Goal: Check status: Check status

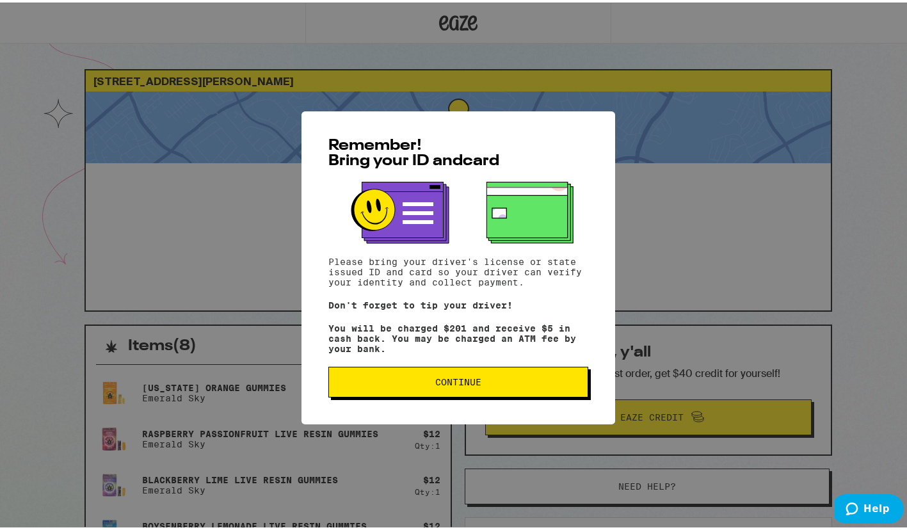
click at [510, 384] on span "Continue" at bounding box center [458, 379] width 238 height 9
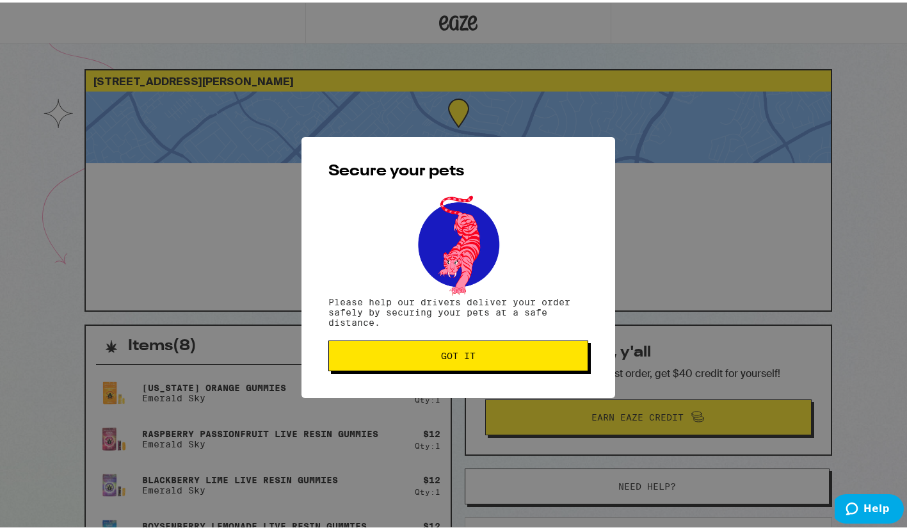
click at [507, 352] on span "Got it" at bounding box center [458, 353] width 238 height 9
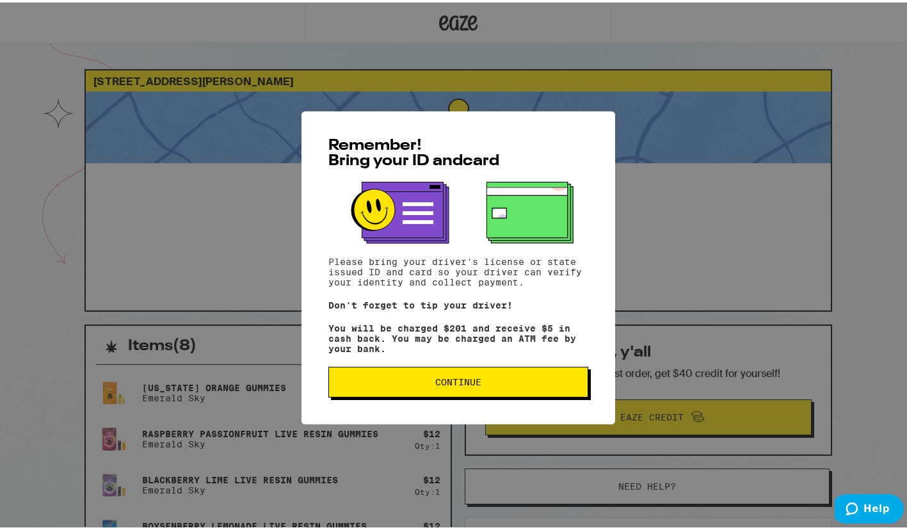
click at [467, 384] on span "Continue" at bounding box center [458, 379] width 46 height 9
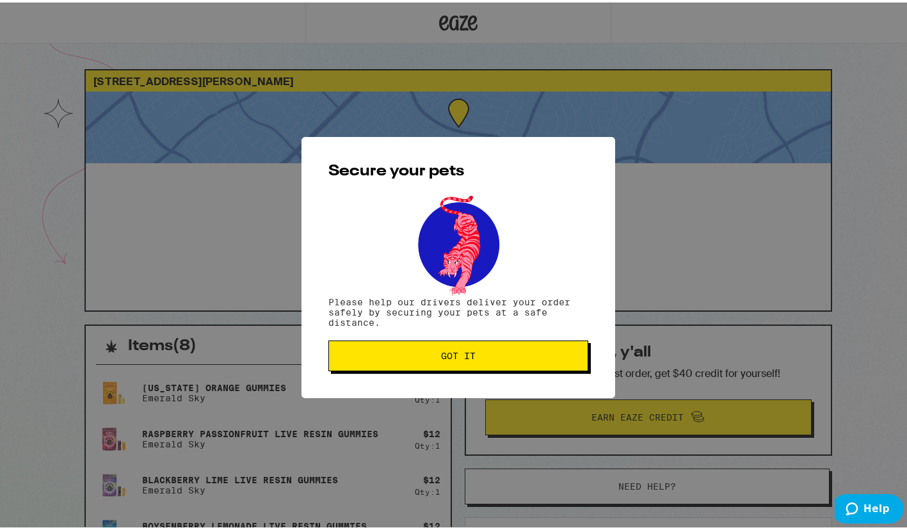
click at [481, 352] on span "Got it" at bounding box center [458, 353] width 238 height 9
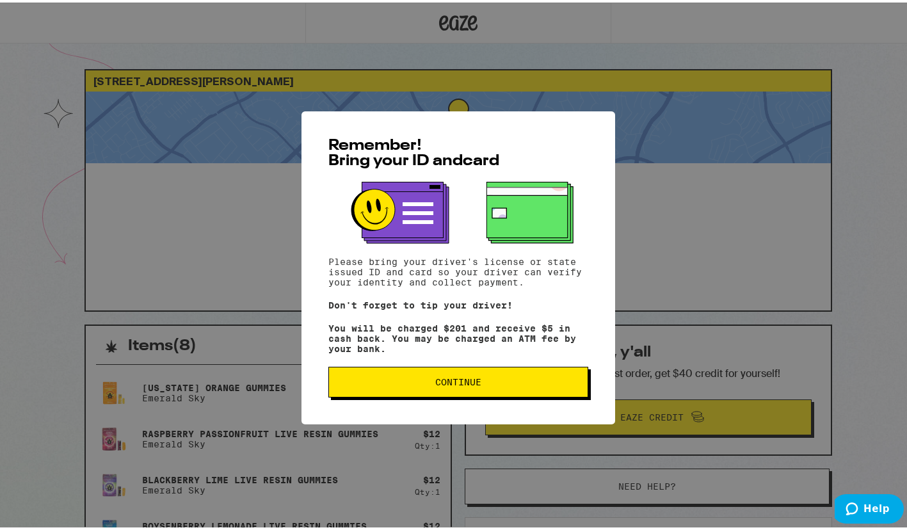
click at [456, 391] on button "Continue" at bounding box center [459, 379] width 260 height 31
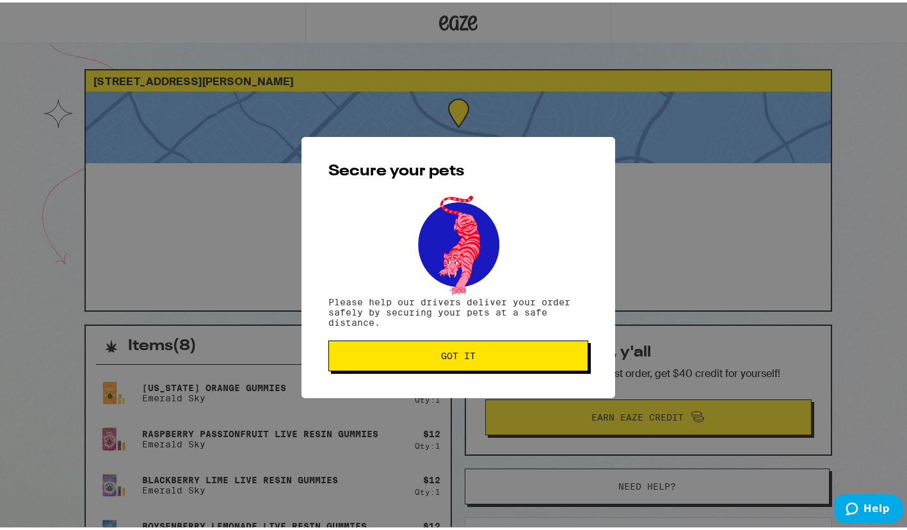
click at [485, 358] on span "Got it" at bounding box center [458, 353] width 238 height 9
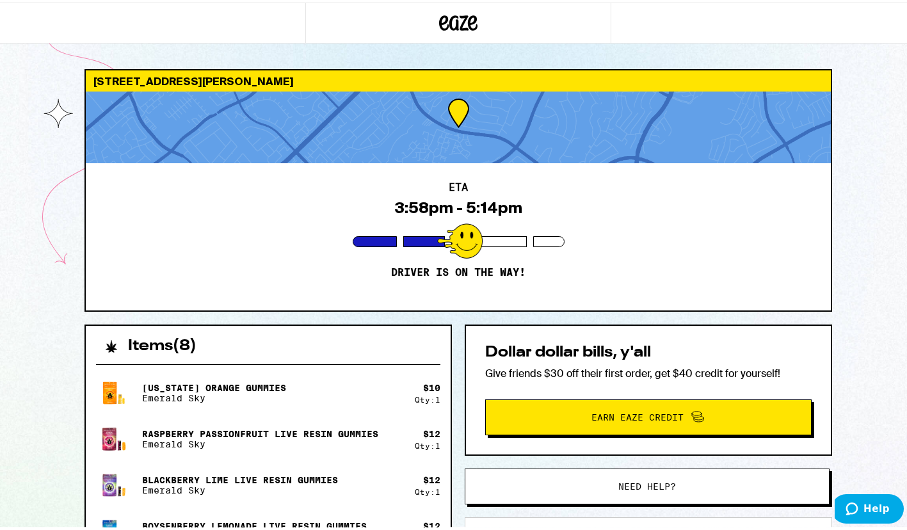
scroll to position [8, 0]
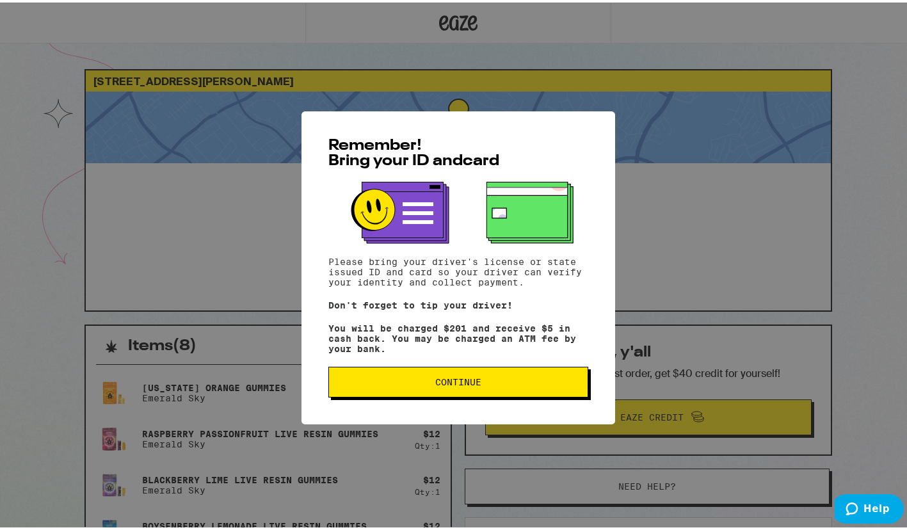
click at [471, 394] on button "Continue" at bounding box center [459, 379] width 260 height 31
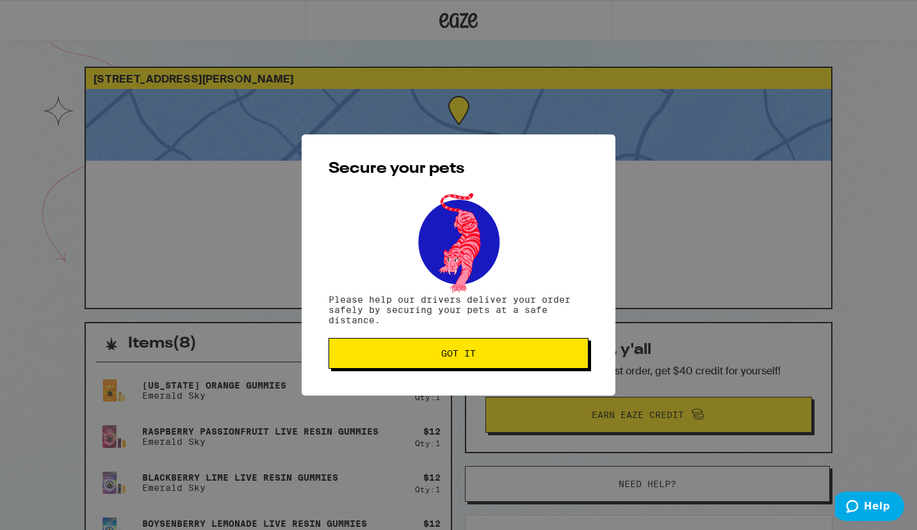
click at [491, 362] on button "Got it" at bounding box center [459, 353] width 260 height 31
